Goal: Information Seeking & Learning: Learn about a topic

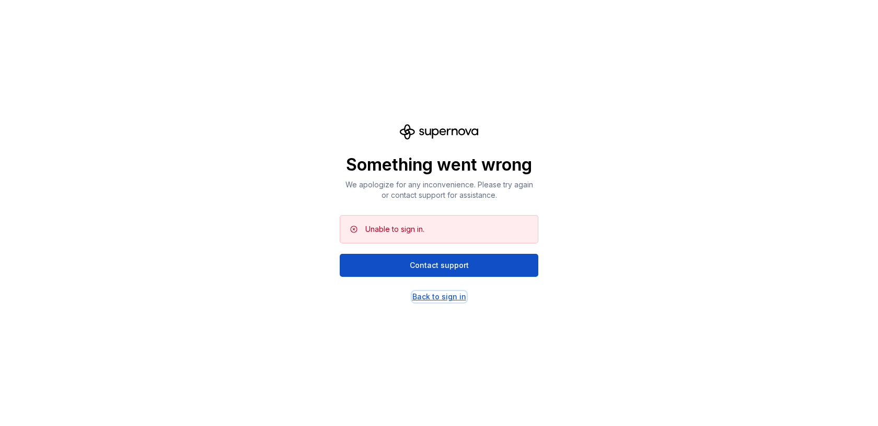
click at [435, 297] on div "Back to sign in" at bounding box center [439, 296] width 54 height 10
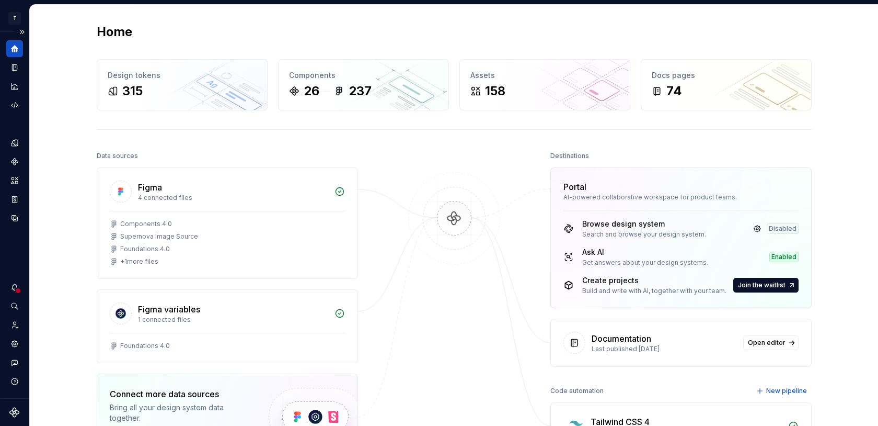
click at [15, 289] on div at bounding box center [18, 290] width 7 height 7
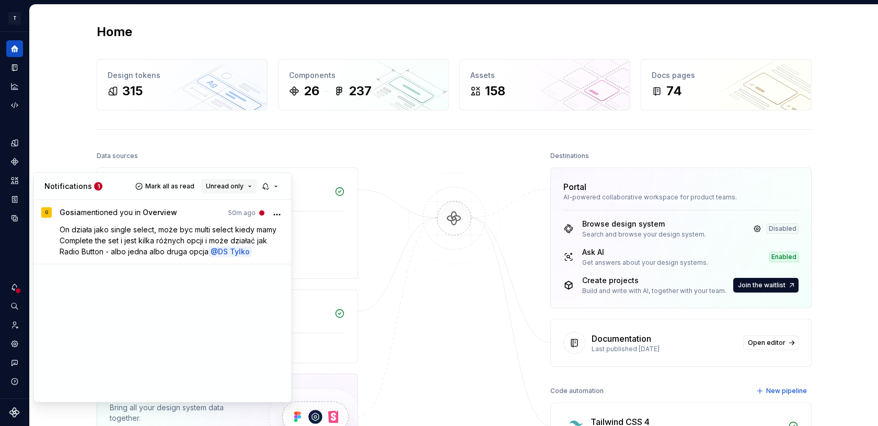
click at [226, 186] on span "Unread only" at bounding box center [225, 186] width 38 height 8
click at [226, 210] on div "All notifications" at bounding box center [256, 206] width 68 height 10
click at [269, 186] on button "button" at bounding box center [271, 186] width 24 height 15
click at [284, 221] on div "Everything" at bounding box center [317, 221] width 78 height 10
click at [278, 186] on button "button" at bounding box center [271, 186] width 24 height 15
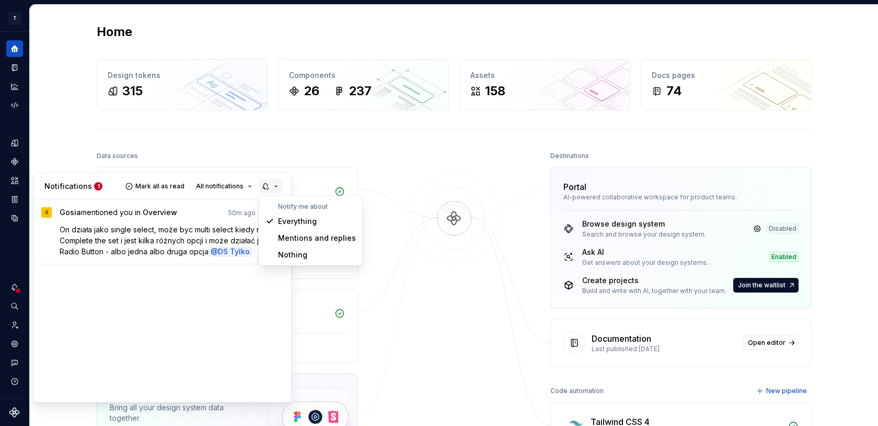
click at [278, 186] on button "button" at bounding box center [271, 186] width 24 height 15
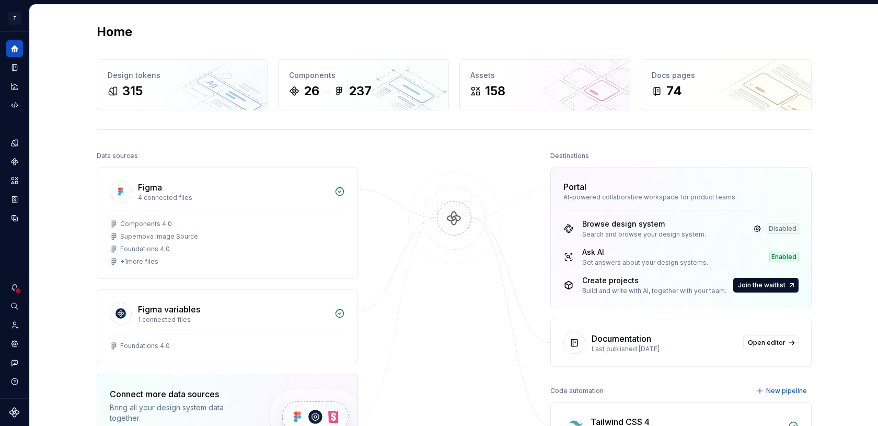
click at [52, 119] on html "T Toolko 4.0 DT Design system data Home Design tokens 315 Components 26 237 Ass…" at bounding box center [439, 213] width 878 height 426
click at [14, 67] on icon "Documentation" at bounding box center [16, 68] width 4 height 6
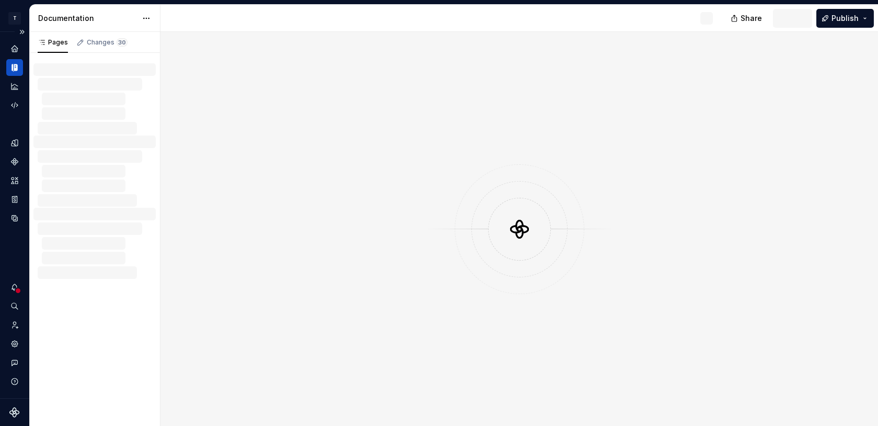
click at [14, 67] on icon "Documentation" at bounding box center [16, 67] width 4 height 7
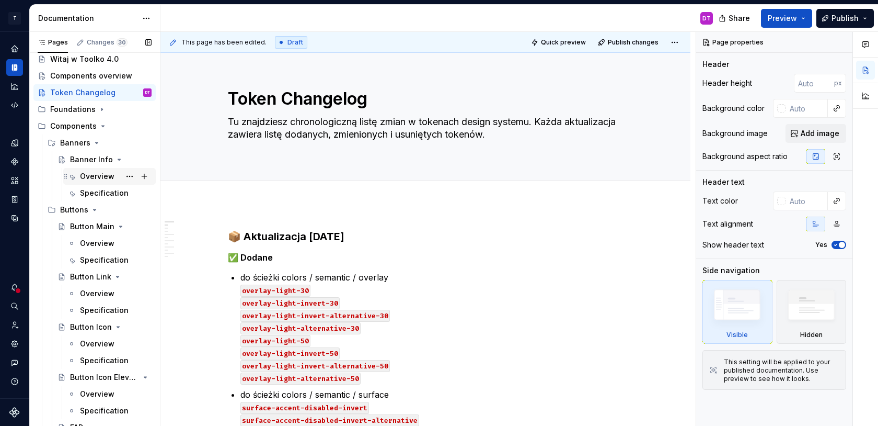
scroll to position [36, 0]
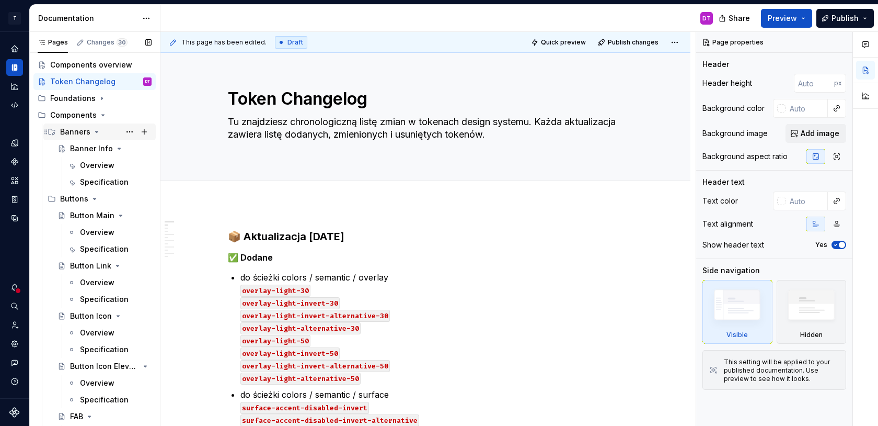
click at [76, 130] on div "Banners" at bounding box center [75, 132] width 30 height 10
click at [85, 148] on div "Banner Info" at bounding box center [90, 148] width 40 height 10
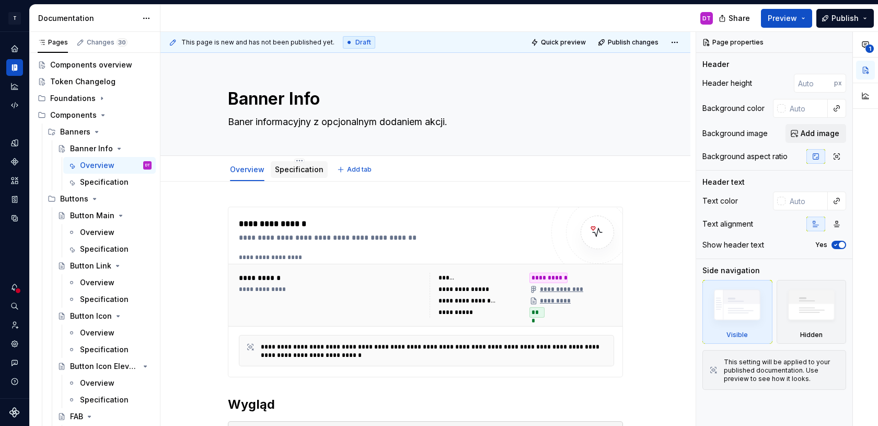
click at [301, 171] on link "Specification" at bounding box center [299, 169] width 49 height 9
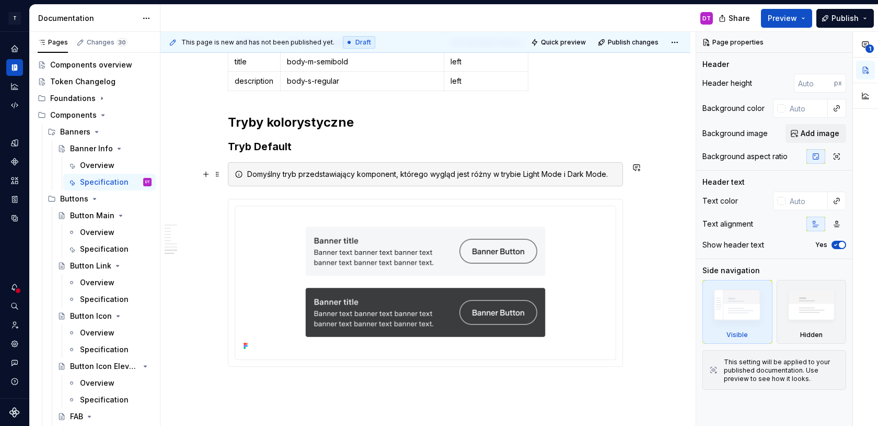
scroll to position [2370, 0]
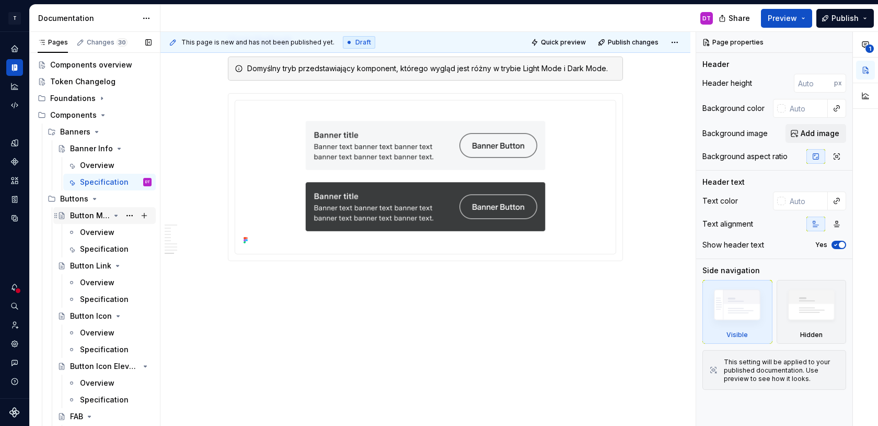
click at [83, 216] on div "Button Main" at bounding box center [90, 215] width 40 height 10
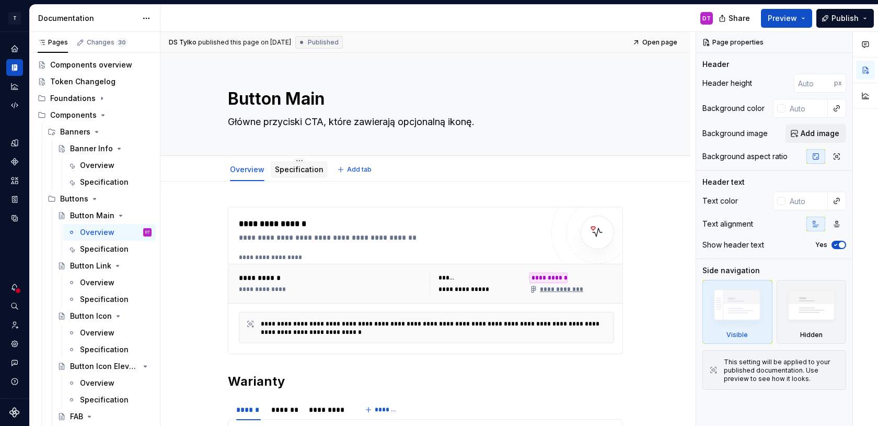
click at [299, 166] on link "Specification" at bounding box center [299, 169] width 49 height 9
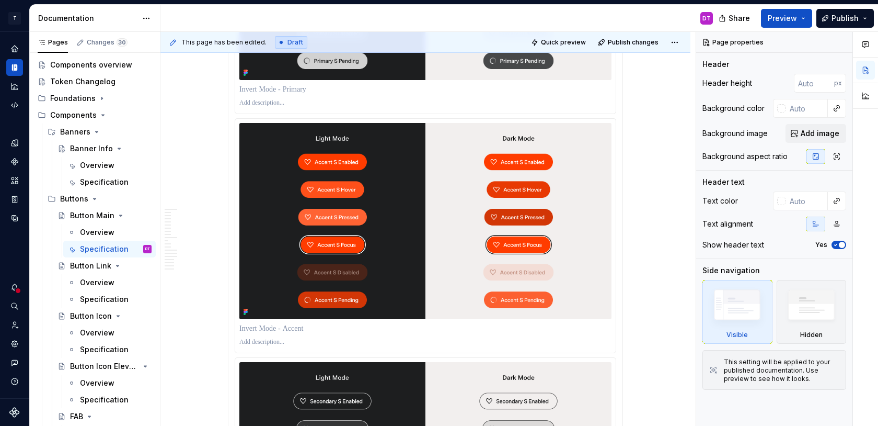
scroll to position [6359, 0]
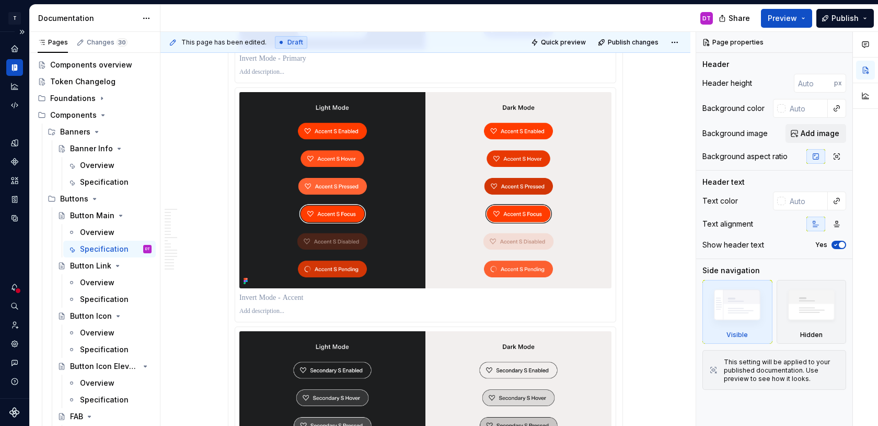
click at [17, 290] on div at bounding box center [18, 290] width 7 height 7
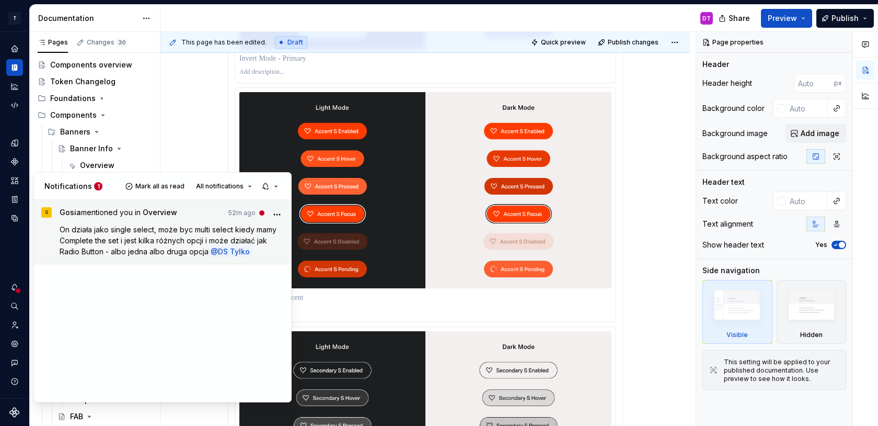
click at [152, 232] on span "On działa jako single select, może byc multi select kiedy mamy Complete the set…" at bounding box center [169, 240] width 219 height 31
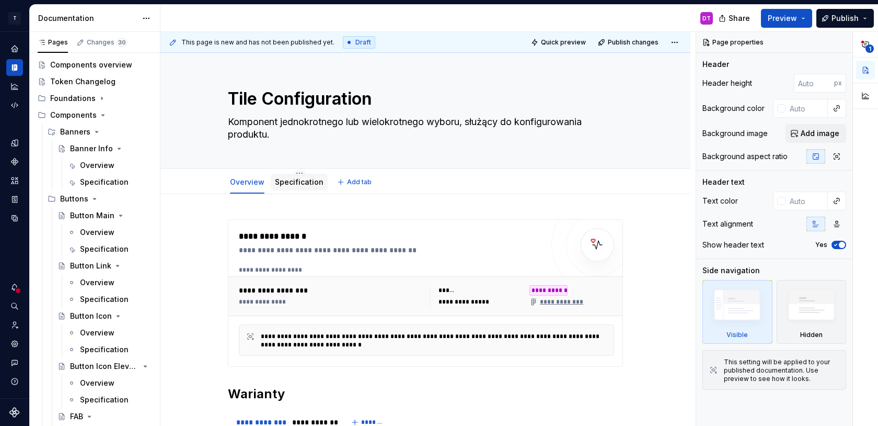
click at [301, 185] on link "Specification" at bounding box center [299, 181] width 49 height 9
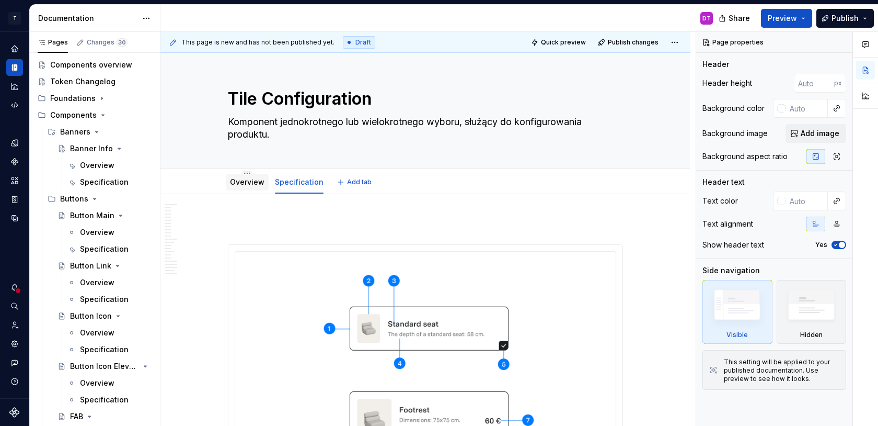
click at [245, 182] on link "Overview" at bounding box center [247, 181] width 35 height 9
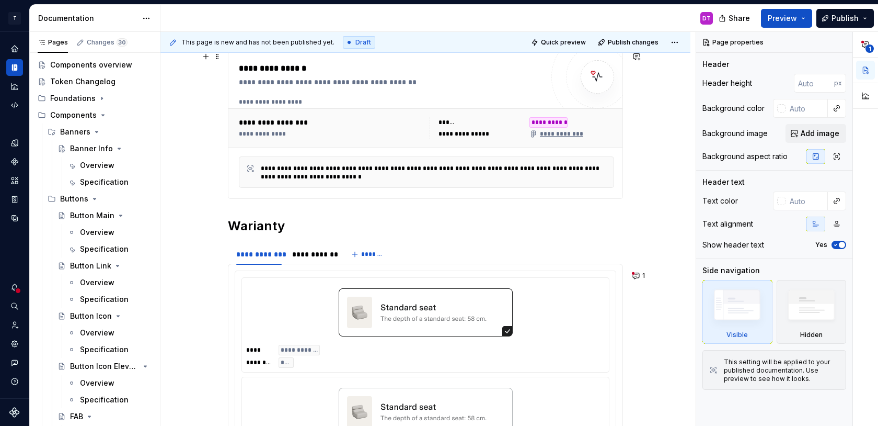
scroll to position [128, 0]
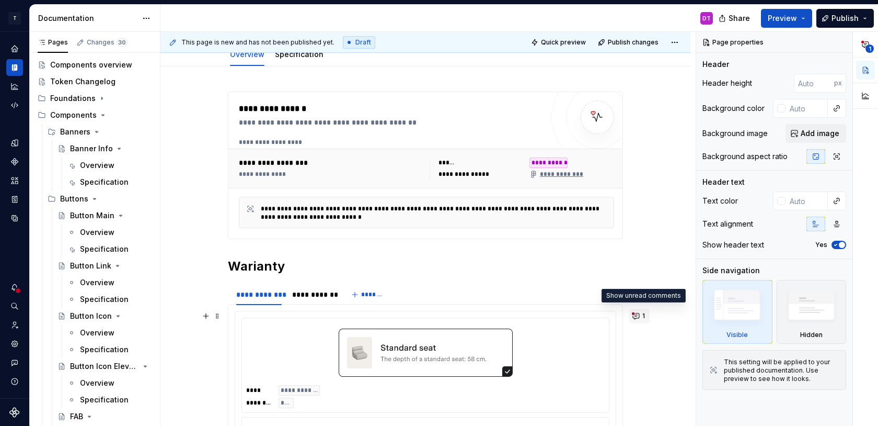
click at [640, 316] on button "1" at bounding box center [639, 315] width 20 height 15
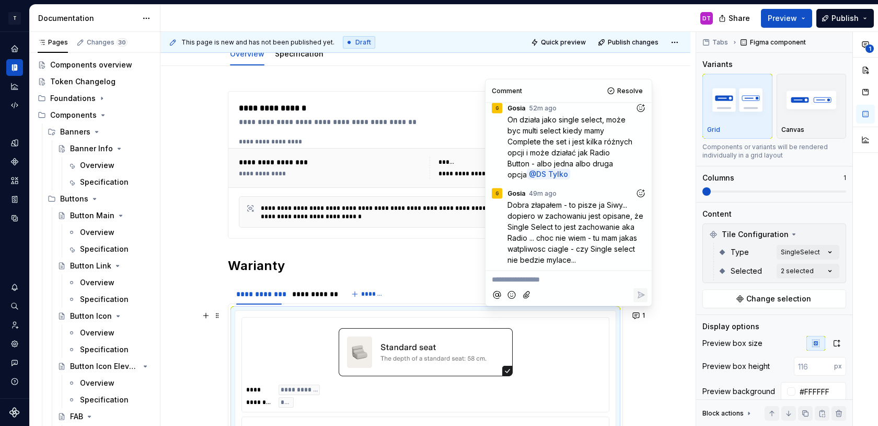
scroll to position [129, 0]
click at [349, 249] on div "**********" at bounding box center [425, 319] width 395 height 459
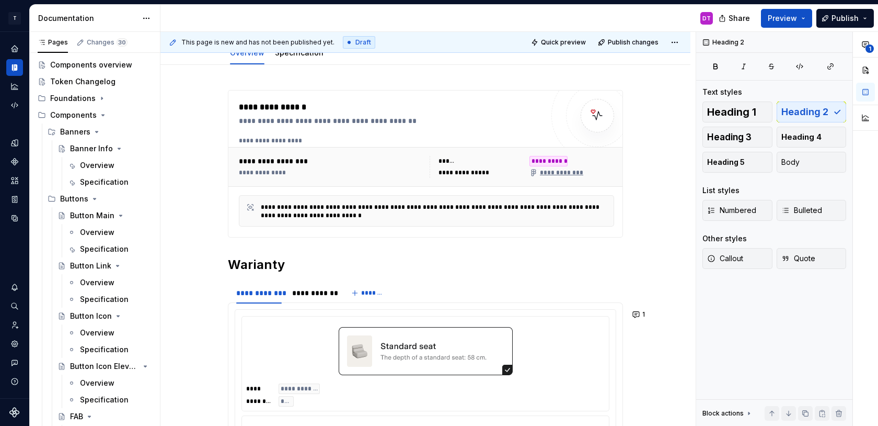
type textarea "*"
